Goal: Navigation & Orientation: Find specific page/section

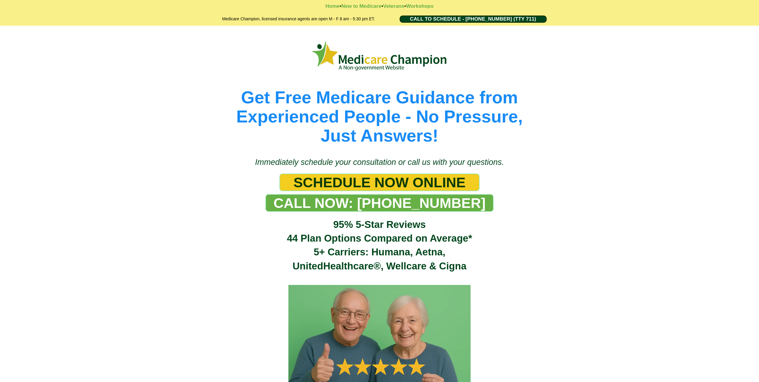
click at [348, 62] on img at bounding box center [380, 56] width 136 height 34
click at [327, 57] on img at bounding box center [380, 56] width 136 height 34
click at [326, 4] on strong "Home" at bounding box center [332, 6] width 14 height 6
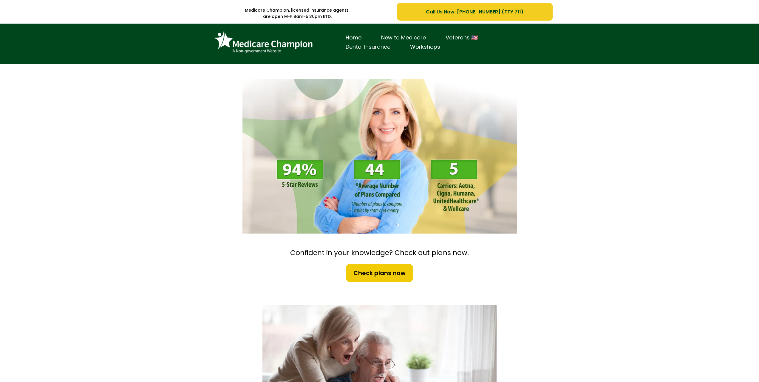
click at [370, 45] on link "Dental Insurance" at bounding box center [368, 46] width 64 height 9
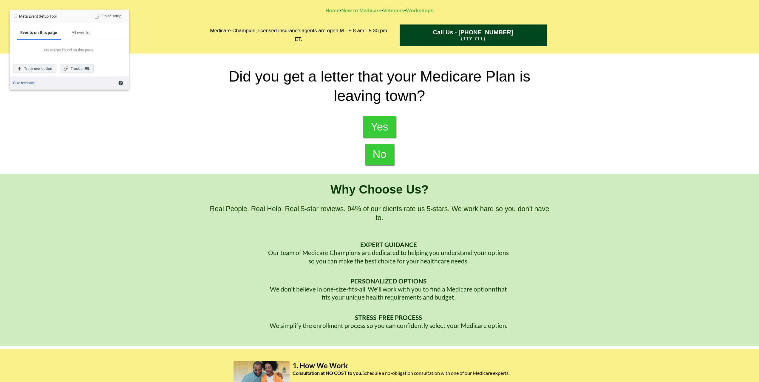
click at [37, 70] on div "Track new button" at bounding box center [34, 68] width 43 height 8
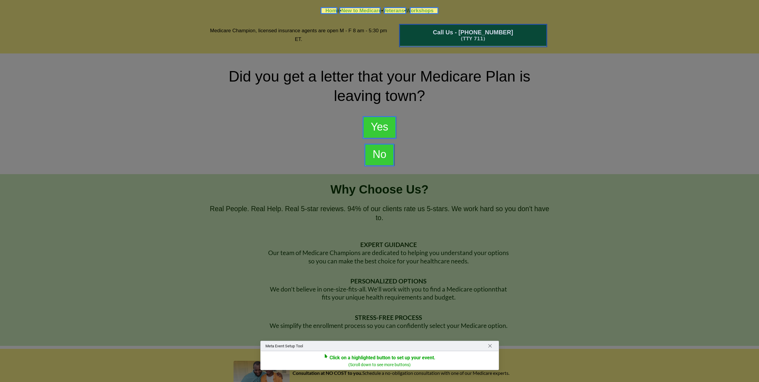
click at [447, 32] on div at bounding box center [473, 35] width 148 height 23
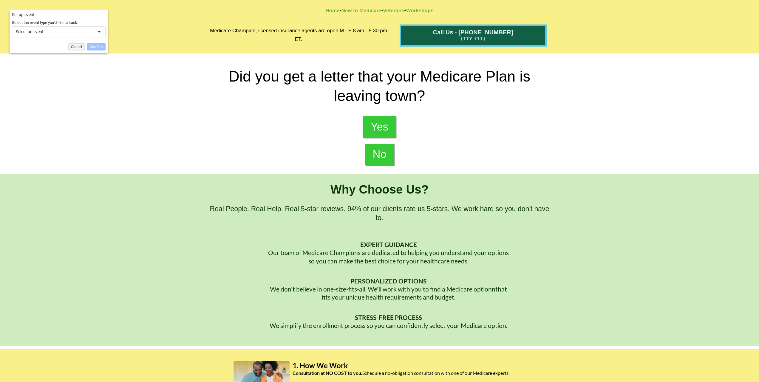
click at [78, 35] on div "Select an event" at bounding box center [59, 31] width 94 height 11
click at [49, 99] on div "Contact" at bounding box center [42, 100] width 13 height 5
click at [98, 46] on div "Confirm" at bounding box center [96, 46] width 18 height 7
click at [44, 69] on div "Try again" at bounding box center [36, 68] width 23 height 8
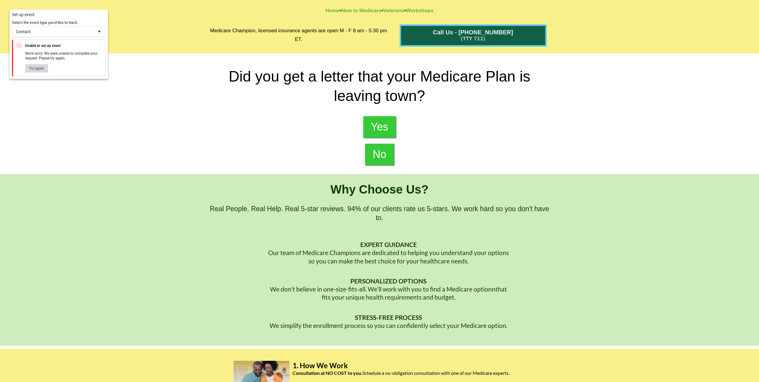
click at [44, 69] on div "Try again" at bounding box center [36, 68] width 23 height 8
click at [92, 33] on div "Contact" at bounding box center [55, 31] width 78 height 5
click at [50, 113] on div "View Content" at bounding box center [47, 112] width 22 height 5
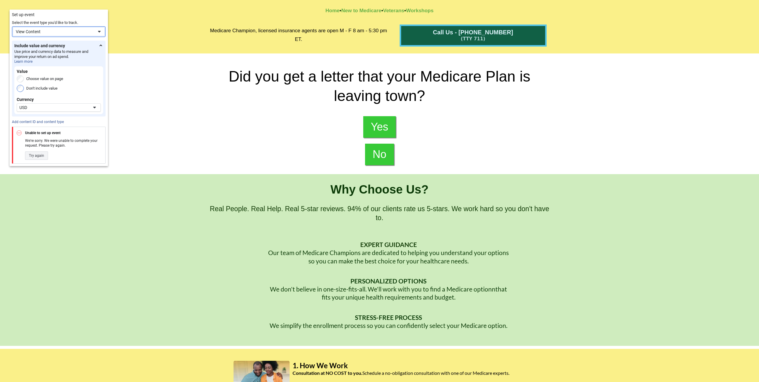
click at [75, 30] on div "View Content" at bounding box center [55, 31] width 78 height 5
click at [54, 48] on div "Add to Cart" at bounding box center [45, 45] width 18 height 5
click at [41, 157] on div "Try again" at bounding box center [36, 155] width 23 height 8
click at [151, 149] on div "Did you get a letter that your Medicare Plan is leaving town? Yes No" at bounding box center [379, 113] width 759 height 121
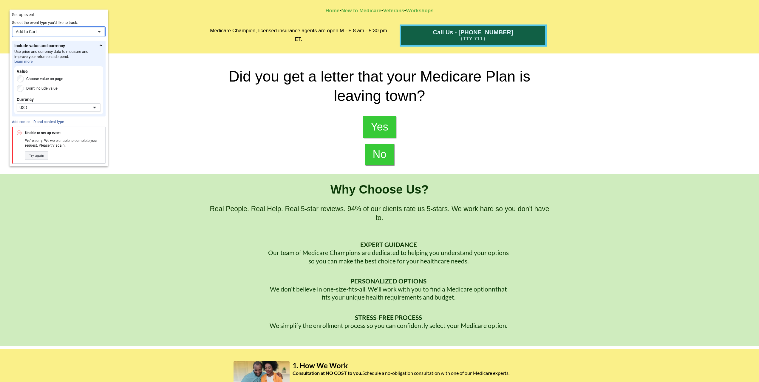
click at [85, 33] on div "Add to Cart" at bounding box center [55, 31] width 78 height 5
click at [53, 58] on div "Initiate Checkout" at bounding box center [50, 58] width 29 height 5
click at [45, 89] on label "Don't include value" at bounding box center [41, 88] width 31 height 7
click at [45, 122] on link "Add content ID and content type" at bounding box center [38, 122] width 52 height 4
click at [91, 33] on div "Initiate Checkout" at bounding box center [55, 31] width 78 height 5
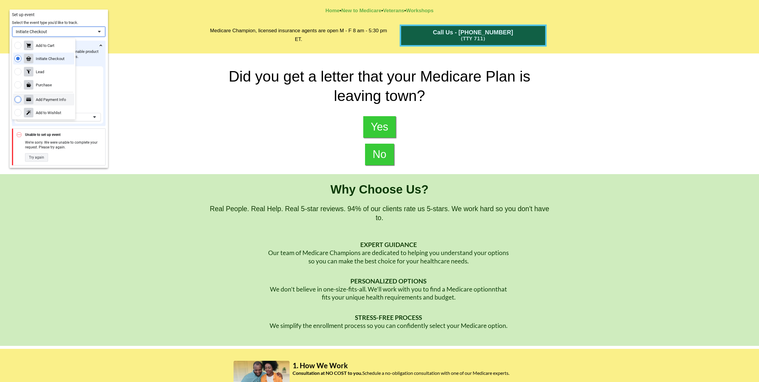
click at [52, 98] on div "Add Payment Info" at bounding box center [51, 99] width 30 height 5
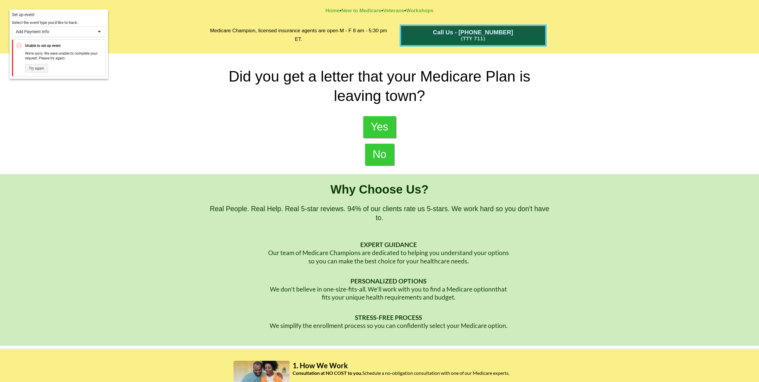
click at [389, 132] on span "Yes" at bounding box center [379, 127] width 21 height 13
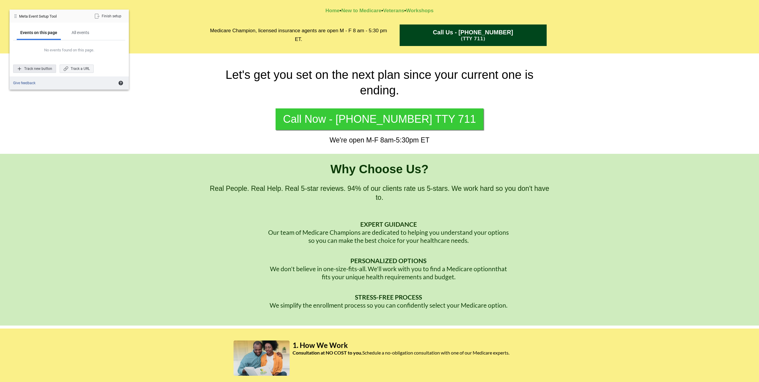
click at [43, 69] on div "Track new button" at bounding box center [34, 68] width 43 height 8
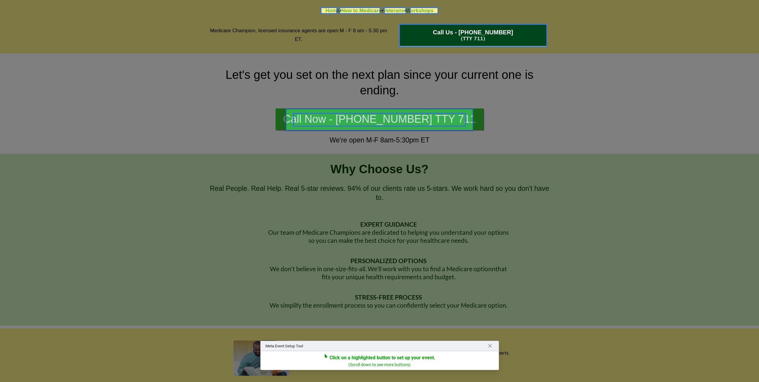
click at [328, 121] on div at bounding box center [379, 119] width 188 height 23
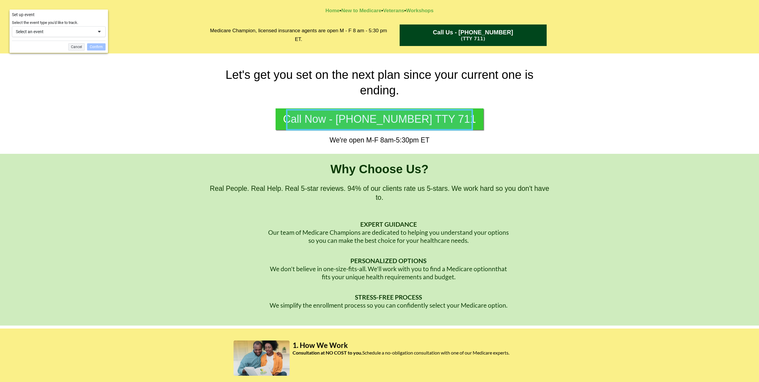
click at [87, 29] on div "Select an event" at bounding box center [55, 31] width 78 height 5
click at [42, 50] on div "Contact" at bounding box center [42, 49] width 13 height 5
click at [95, 46] on div "Confirm" at bounding box center [96, 46] width 18 height 7
click at [36, 69] on div "Try again" at bounding box center [36, 68] width 23 height 8
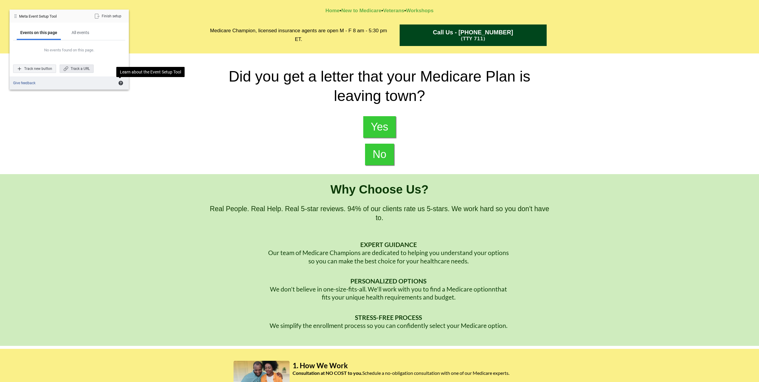
click at [85, 68] on div "Track a URL" at bounding box center [77, 68] width 34 height 8
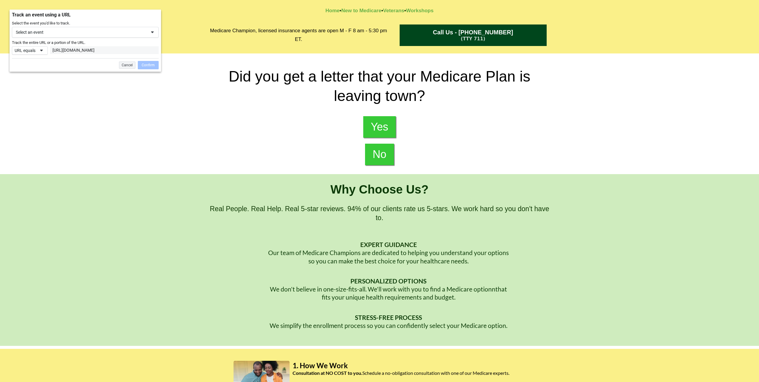
click at [45, 50] on div "URL equals" at bounding box center [30, 50] width 36 height 8
click at [40, 72] on div "URL contains" at bounding box center [33, 70] width 21 height 5
click at [122, 52] on textarea "**********" at bounding box center [100, 60] width 93 height 27
drag, startPoint x: 121, startPoint y: 51, endPoint x: 52, endPoint y: 54, distance: 69.3
click at [52, 54] on div "**********" at bounding box center [85, 59] width 147 height 27
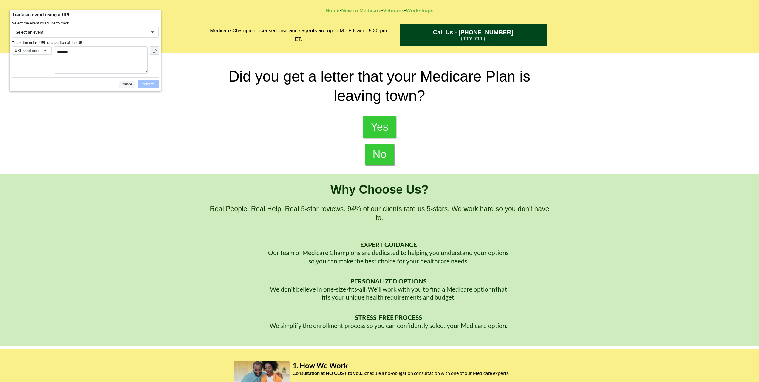
click at [149, 84] on div "Confirm" at bounding box center [148, 84] width 21 height 8
click at [149, 34] on div "Select an event" at bounding box center [85, 32] width 147 height 11
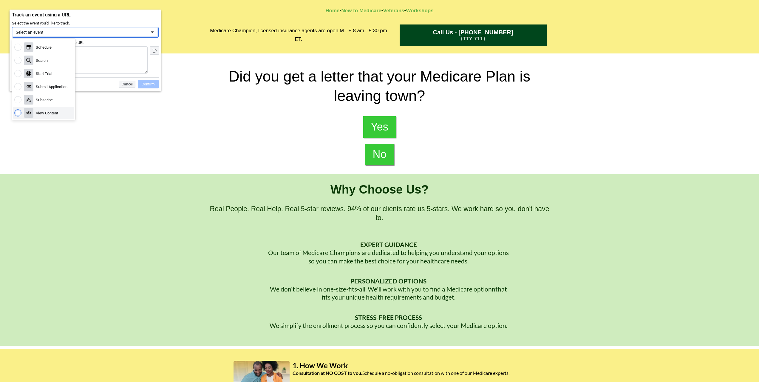
click at [47, 112] on div "View Content" at bounding box center [47, 112] width 22 height 5
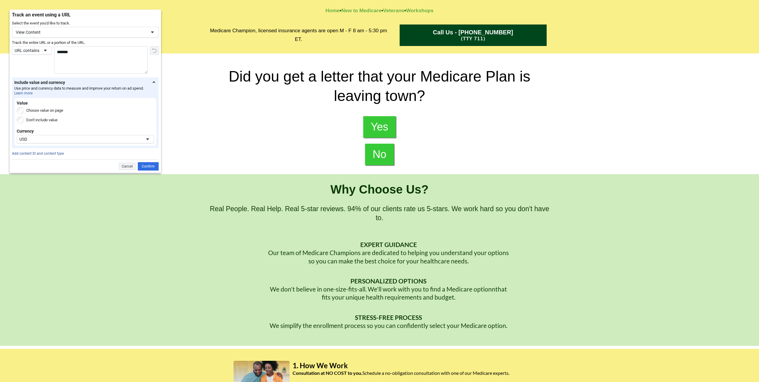
click at [39, 118] on label "Don't include value" at bounding box center [41, 119] width 31 height 7
click at [148, 168] on div "Confirm" at bounding box center [148, 166] width 21 height 8
click at [152, 166] on div "Confirm" at bounding box center [148, 166] width 21 height 8
click at [94, 52] on textarea "*******" at bounding box center [100, 60] width 93 height 27
click at [59, 52] on textarea "*******" at bounding box center [100, 60] width 93 height 27
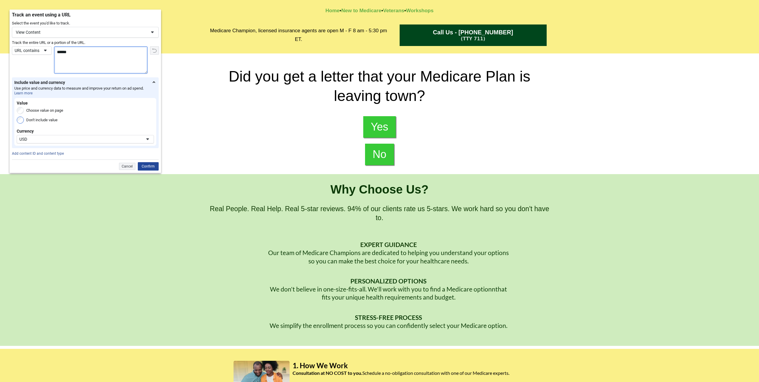
type textarea "******"
click at [151, 166] on div "Confirm" at bounding box center [148, 166] width 21 height 8
click at [33, 52] on div "URL contains" at bounding box center [27, 50] width 25 height 5
click at [34, 62] on div "URL equals" at bounding box center [32, 61] width 18 height 5
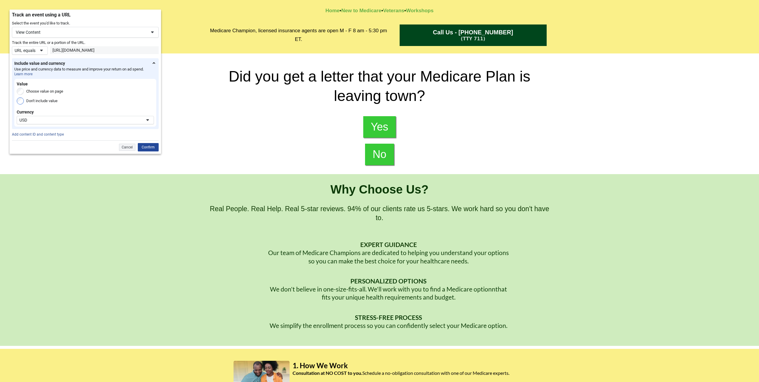
click at [149, 148] on div "Confirm" at bounding box center [148, 147] width 21 height 8
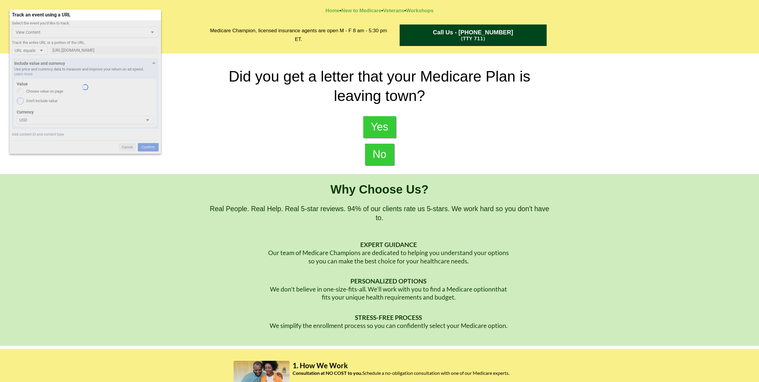
click at [149, 148] on div at bounding box center [86, 86] width 152 height 133
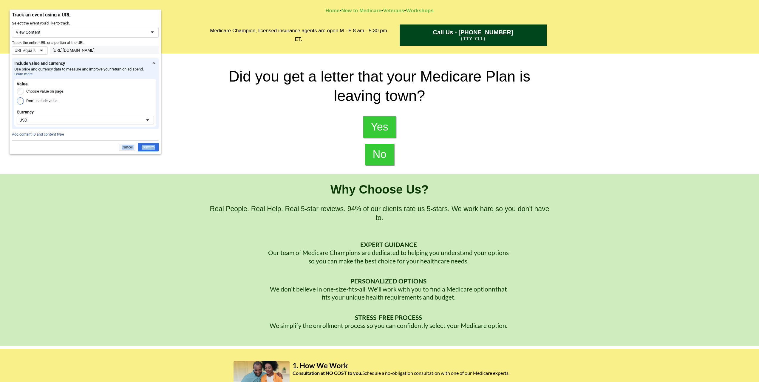
click at [149, 148] on div "Confirm" at bounding box center [148, 147] width 21 height 8
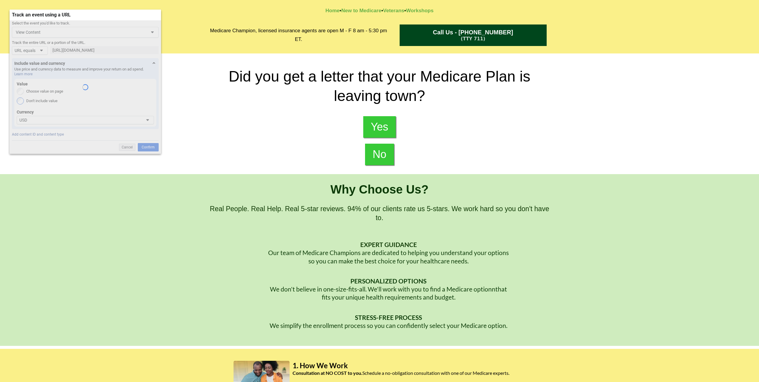
click at [149, 148] on div at bounding box center [86, 86] width 152 height 133
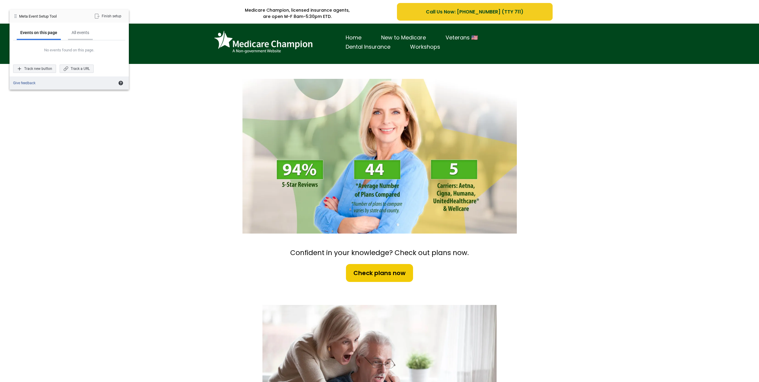
click at [89, 35] on div "All events" at bounding box center [80, 33] width 25 height 14
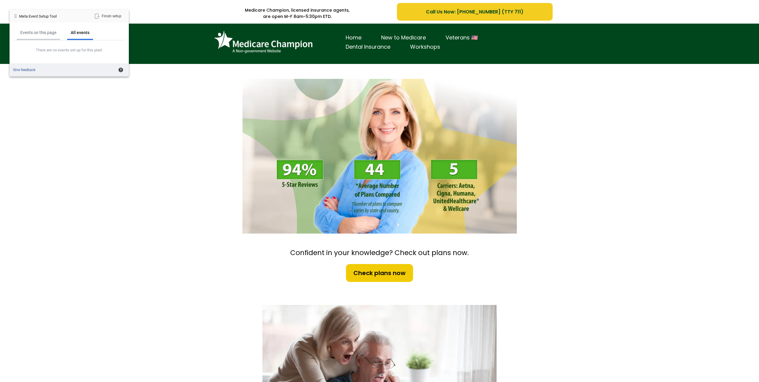
click at [43, 33] on div "Events on this page" at bounding box center [38, 32] width 36 height 5
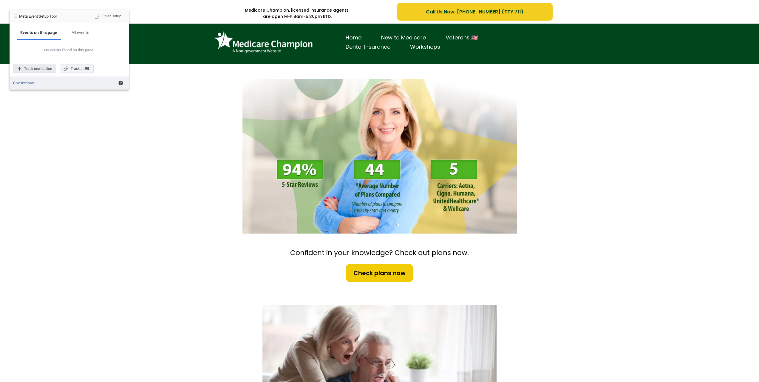
click at [30, 68] on div "Track new button" at bounding box center [34, 68] width 43 height 8
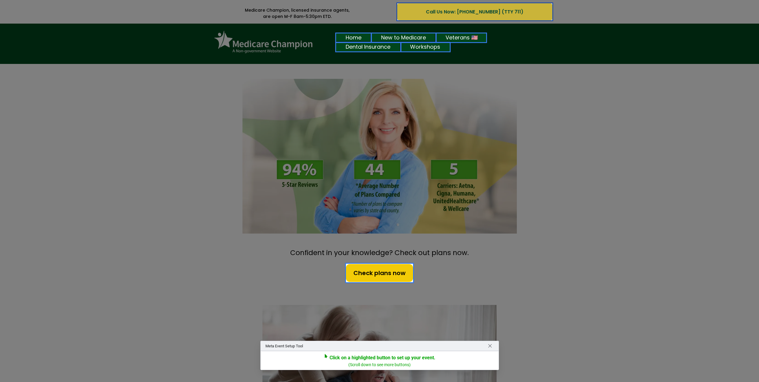
click at [410, 13] on div at bounding box center [474, 11] width 157 height 19
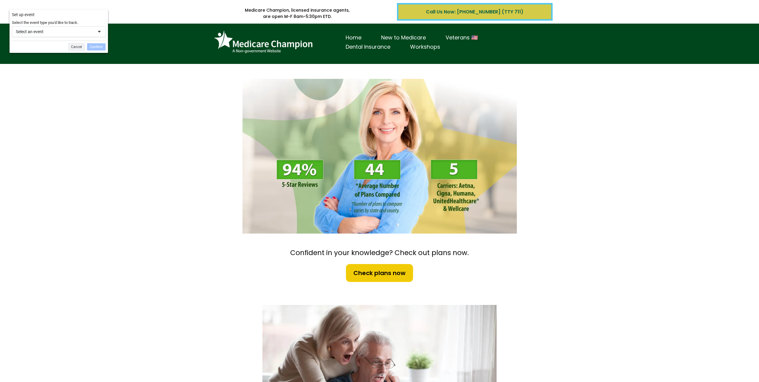
click at [94, 32] on div "Select an event" at bounding box center [59, 31] width 94 height 11
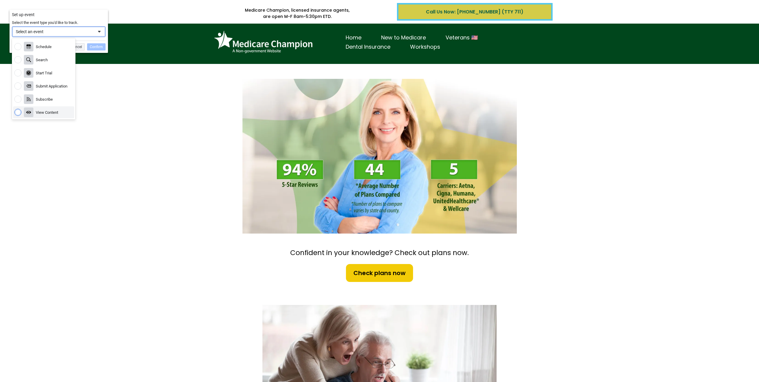
click at [56, 110] on div "View Content" at bounding box center [47, 112] width 22 height 5
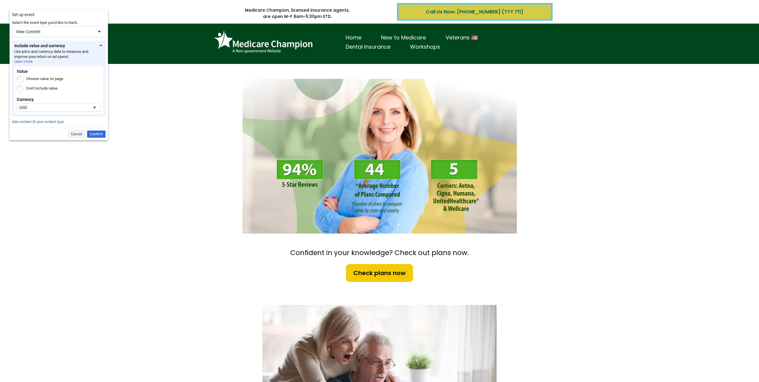
click at [31, 88] on label "Don't include value" at bounding box center [41, 88] width 31 height 7
click at [98, 135] on div "Confirm" at bounding box center [96, 133] width 18 height 7
